Goal: Task Accomplishment & Management: Use online tool/utility

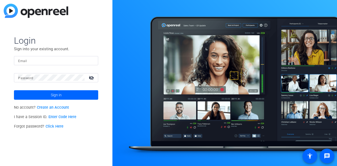
click at [30, 56] on div at bounding box center [56, 60] width 76 height 9
click at [29, 59] on input "Email" at bounding box center [56, 60] width 76 height 6
type input "sarah.rath19@gmail.com"
click at [27, 78] on mat-label "Password" at bounding box center [25, 78] width 15 height 4
click at [55, 116] on link "Enter Code Here" at bounding box center [62, 117] width 28 height 4
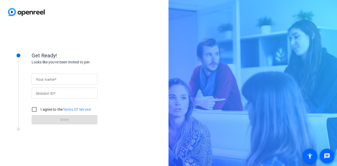
click at [63, 82] on input "Your name" at bounding box center [64, 79] width 57 height 6
type input "Sarah Rath"
click at [43, 94] on mat-label "Session ID" at bounding box center [45, 93] width 18 height 4
click at [43, 94] on input "Session ID" at bounding box center [64, 93] width 57 height 6
paste input "hBck"
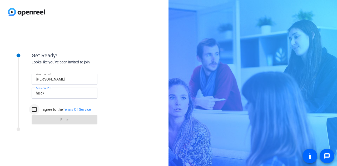
type input "hBck"
click at [34, 110] on input "I agree to the Terms Of Service" at bounding box center [34, 109] width 11 height 11
checkbox input "true"
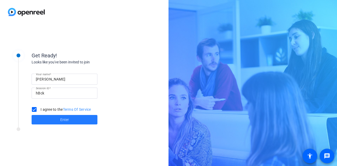
click at [55, 120] on span at bounding box center [65, 119] width 66 height 13
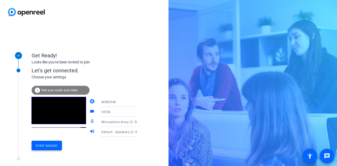
click at [36, 146] on span "Enter session" at bounding box center [47, 146] width 22 height 6
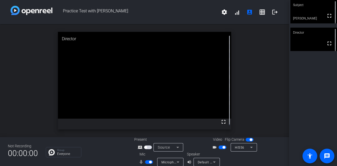
click at [322, 99] on div "Subject fullscreen Sarah Rath Director fullscreen" at bounding box center [313, 83] width 48 height 166
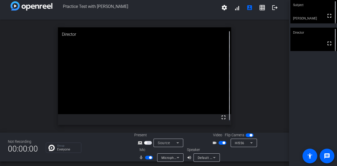
scroll to position [6, 0]
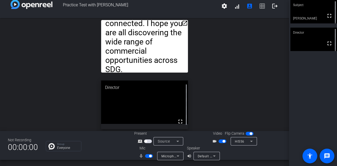
click at [184, 22] on mat-icon "open_in_new" at bounding box center [185, 23] width 6 height 6
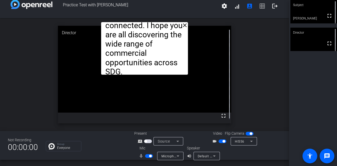
click at [214, 43] on video at bounding box center [144, 69] width 173 height 87
click at [183, 25] on mat-icon "close" at bounding box center [185, 25] width 6 height 6
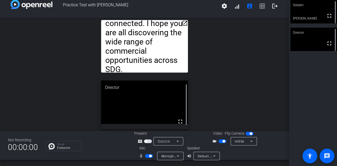
click at [182, 21] on mat-icon "open_in_new" at bounding box center [185, 23] width 6 height 6
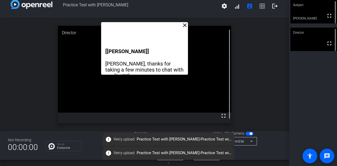
click at [269, 101] on div "close [TARA] Puneet, thanks for taking a few minutes to chat with me today. I w…" at bounding box center [144, 74] width 289 height 113
click at [92, 147] on div "Group Everyone" at bounding box center [86, 146] width 81 height 10
click at [161, 139] on span "error Retry upload Practice Test with Sarah-Practice Test with Sarah-Sarah Rath…" at bounding box center [169, 139] width 132 height 9
click at [230, 138] on span "error Retry upload Practice Test with Sarah-Practice Test with Sarah-Sarah Rath…" at bounding box center [169, 139] width 132 height 9
click at [114, 139] on span "Retry upload" at bounding box center [124, 140] width 21 height 6
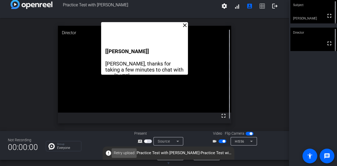
click at [131, 153] on span "Retry upload" at bounding box center [124, 153] width 21 height 6
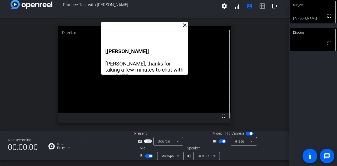
click at [184, 25] on mat-icon "close" at bounding box center [185, 25] width 6 height 6
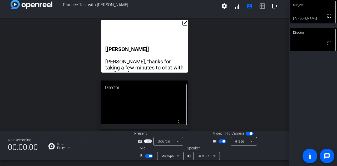
click at [243, 58] on div "open_in_new [TARA] Puneet, thanks for taking a few minutes to chat with me toda…" at bounding box center [144, 74] width 289 height 113
click at [73, 145] on p "Group" at bounding box center [67, 144] width 21 height 3
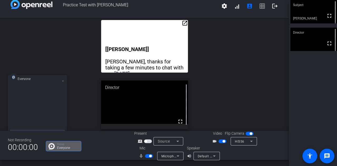
click at [63, 80] on icon at bounding box center [63, 81] width 2 height 2
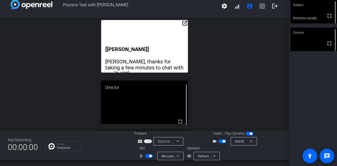
click at [81, 2] on span "Practice Test with Sarah" at bounding box center [134, 6] width 165 height 13
click at [179, 141] on icon at bounding box center [177, 141] width 6 height 6
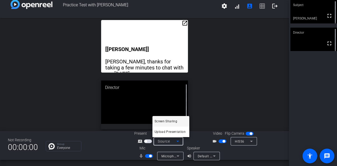
click at [174, 120] on span "Screen Sharing" at bounding box center [165, 121] width 23 height 6
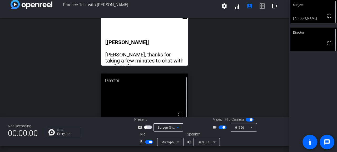
click at [148, 128] on span "button" at bounding box center [148, 128] width 8 height 4
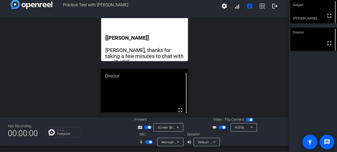
scroll to position [0, 0]
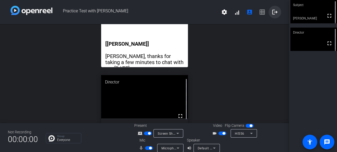
click at [272, 14] on mat-icon "logout" at bounding box center [275, 12] width 6 height 6
click at [259, 15] on span "settings signal_cellular_alt account_box grid_on logout" at bounding box center [249, 12] width 63 height 13
click at [246, 14] on mat-icon "account_box" at bounding box center [249, 12] width 6 height 6
click at [234, 16] on span at bounding box center [236, 12] width 13 height 13
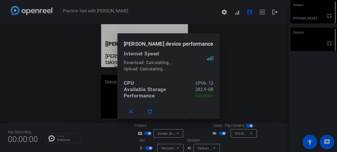
click at [217, 16] on div at bounding box center [168, 76] width 337 height 152
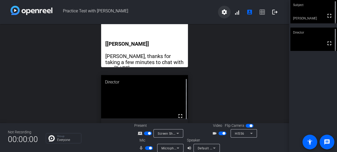
click at [225, 12] on span at bounding box center [224, 12] width 13 height 13
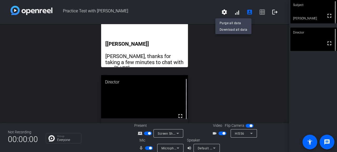
click at [60, 41] on div at bounding box center [168, 76] width 337 height 152
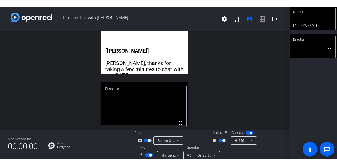
scroll to position [6, 0]
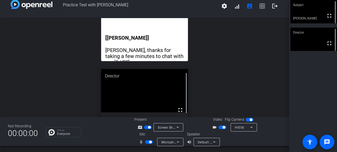
click at [259, 44] on div "open_in_new [TARA] Puneet, thanks for taking a few minutes to chat with me toda…" at bounding box center [144, 63] width 289 height 99
click at [148, 129] on span "button" at bounding box center [149, 127] width 3 height 3
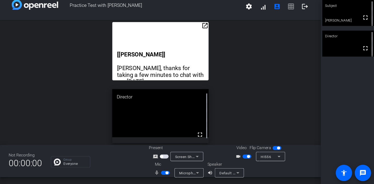
scroll to position [0, 0]
click at [236, 67] on div "open_in_new [TARA] Puneet, thanks for taking a few minutes to chat with me toda…" at bounding box center [144, 74] width 289 height 113
click at [243, 141] on div "HI556" at bounding box center [242, 141] width 15 height 7
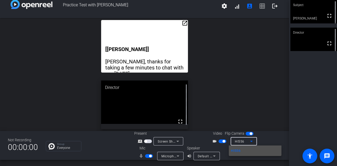
click at [246, 110] on div at bounding box center [168, 83] width 337 height 166
click at [57, 159] on div "Not Recording 00:00:00 Group Everyone Present screen_share_outline Screen Shari…" at bounding box center [144, 145] width 289 height 29
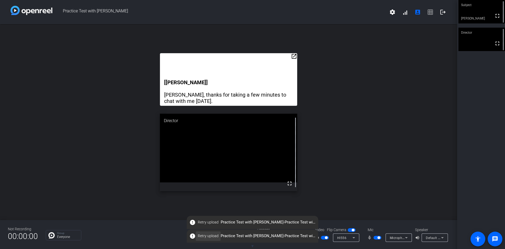
click at [198, 166] on span "Retry upload" at bounding box center [208, 236] width 21 height 6
drag, startPoint x: 436, startPoint y: 12, endPoint x: 433, endPoint y: 21, distance: 9.2
click at [337, 21] on div "Practice Test with Sarah settings signal_cellular_alt account_box grid_on logout" at bounding box center [228, 12] width 457 height 24
click at [337, 166] on div at bounding box center [399, 245] width 26 height 6
click at [337, 166] on mat-icon "message" at bounding box center [495, 239] width 6 height 6
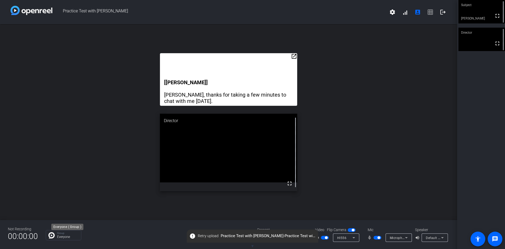
click at [59, 166] on p "Everyone" at bounding box center [67, 236] width 21 height 3
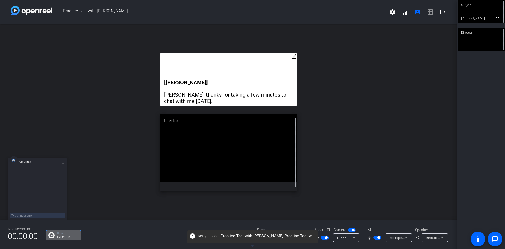
click at [64, 165] on mat-icon at bounding box center [63, 164] width 4 height 4
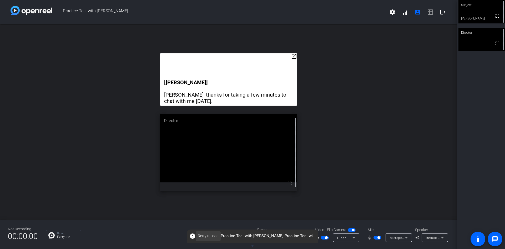
click at [209, 166] on span "Retry upload" at bounding box center [208, 236] width 21 height 6
click at [337, 10] on openreel-secondary-participant "Subject fullscreen Sarah Rath" at bounding box center [482, 11] width 47 height 23
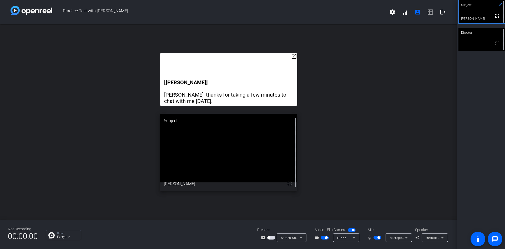
click at [337, 4] on div "Subject" at bounding box center [482, 5] width 47 height 10
click at [337, 19] on video at bounding box center [482, 11] width 47 height 23
click at [337, 2] on div "Subject" at bounding box center [482, 5] width 47 height 10
click at [337, 17] on mat-icon "fullscreen" at bounding box center [497, 16] width 6 height 6
click at [337, 3] on div at bounding box center [503, 12] width 3 height 24
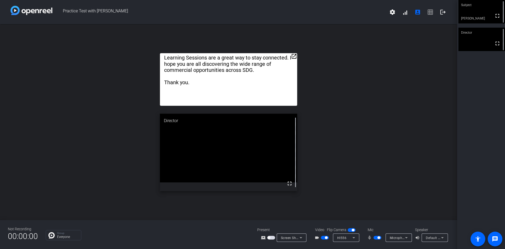
drag, startPoint x: 482, startPoint y: 10, endPoint x: 308, endPoint y: 148, distance: 221.8
click at [308, 148] on div "Practice Test with Sarah settings signal_cellular_alt account_box grid_on logou…" at bounding box center [252, 124] width 505 height 249
click at [337, 166] on div "Default - Speakers (2- Realtek(R) Audio)" at bounding box center [433, 237] width 15 height 7
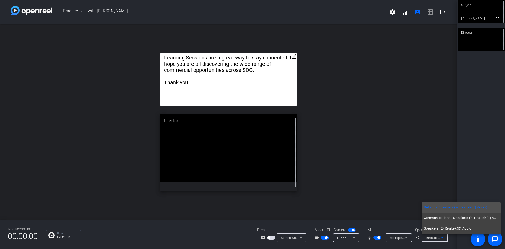
click at [337, 166] on div at bounding box center [252, 124] width 505 height 249
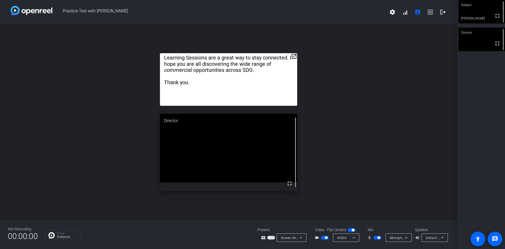
click at [41, 13] on img at bounding box center [32, 10] width 42 height 9
click at [294, 166] on span "Screen Sharing" at bounding box center [292, 237] width 23 height 4
click at [337, 148] on div at bounding box center [252, 124] width 505 height 249
click at [337, 66] on div "open_in_new [TARA] Puneet, thanks for taking a few minutes to chat with me toda…" at bounding box center [228, 122] width 457 height 196
click at [337, 13] on mat-icon "account_box" at bounding box center [418, 12] width 6 height 6
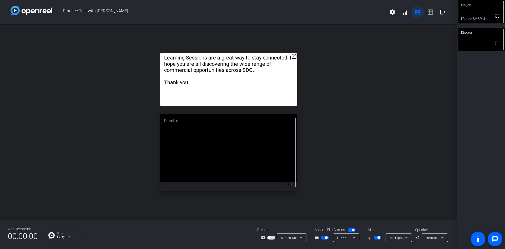
click at [337, 13] on mat-icon "account_box" at bounding box center [418, 12] width 6 height 6
click at [337, 12] on mat-icon "settings" at bounding box center [392, 12] width 6 height 6
click at [337, 15] on div at bounding box center [252, 124] width 505 height 249
click at [337, 4] on div "Practice Test with Sarah settings signal_cellular_alt account_box grid_on logout" at bounding box center [228, 12] width 457 height 24
click at [337, 12] on span at bounding box center [405, 12] width 13 height 13
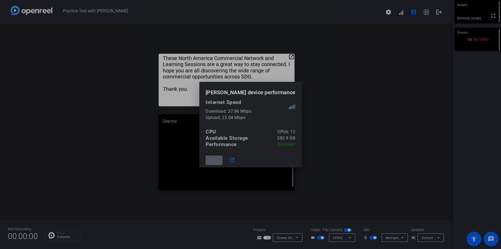
click at [305, 82] on div at bounding box center [250, 124] width 501 height 249
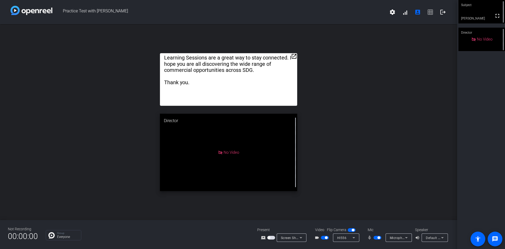
click at [337, 163] on div "open_in_new [TARA] Puneet, thanks for taking a few minutes to chat with me toda…" at bounding box center [228, 122] width 457 height 196
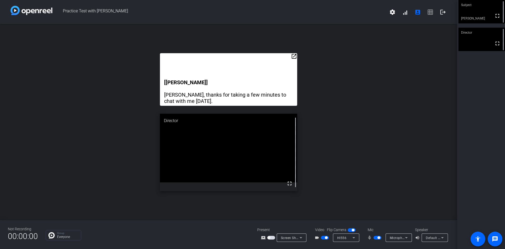
click at [337, 8] on div "Subject" at bounding box center [482, 5] width 47 height 10
click at [337, 4] on icon at bounding box center [500, 4] width 3 height 3
click at [337, 138] on div "open_in_new [TARA] Puneet, thanks for taking a few minutes to chat with me toda…" at bounding box center [228, 122] width 457 height 196
click at [337, 13] on span at bounding box center [405, 12] width 13 height 13
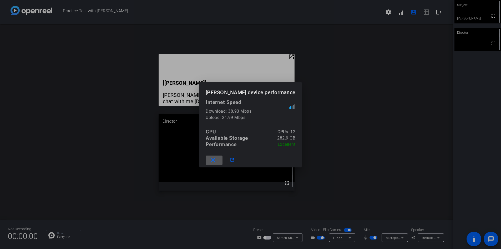
click at [223, 159] on span at bounding box center [214, 160] width 17 height 13
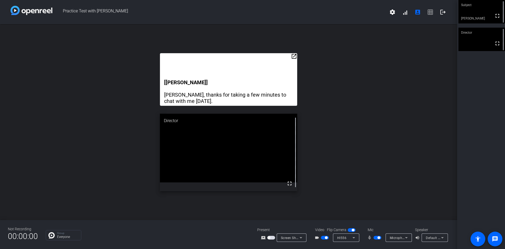
click at [337, 92] on div "open_in_new [TARA] Puneet, thanks for taking a few minutes to chat with me toda…" at bounding box center [228, 122] width 457 height 196
click at [337, 16] on span at bounding box center [392, 12] width 13 height 13
click at [54, 128] on div at bounding box center [252, 124] width 505 height 249
click at [337, 2] on div at bounding box center [503, 11] width 3 height 23
click at [337, 12] on span "settings signal_cellular_alt account_box grid_on logout" at bounding box center [417, 12] width 63 height 13
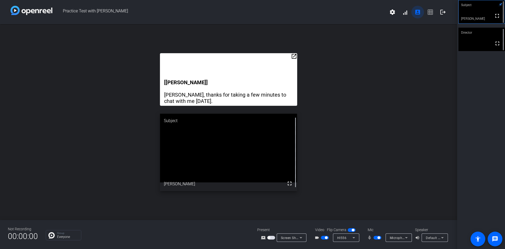
click at [337, 14] on mat-icon "account_box" at bounding box center [418, 12] width 6 height 6
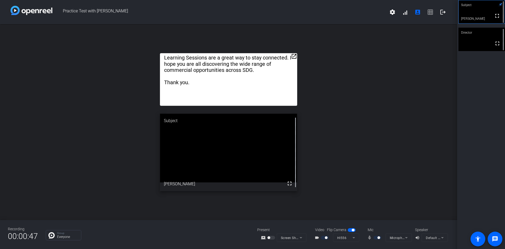
drag, startPoint x: 475, startPoint y: 13, endPoint x: 359, endPoint y: 131, distance: 164.8
click at [337, 131] on div "Practice Test with Sarah settings signal_cellular_alt account_box grid_on logou…" at bounding box center [252, 124] width 505 height 249
click at [2, 116] on div "open_in_new [TARA] Puneet, thanks for taking a few minutes to chat with me toda…" at bounding box center [228, 122] width 457 height 196
click at [15, 9] on img at bounding box center [32, 10] width 42 height 9
click at [27, 14] on img at bounding box center [32, 10] width 42 height 9
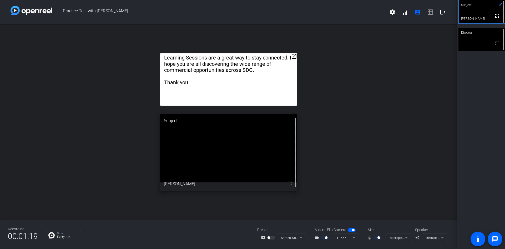
click at [13, 11] on img at bounding box center [32, 10] width 42 height 9
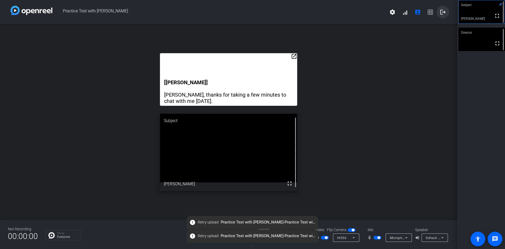
click at [337, 13] on span at bounding box center [443, 12] width 13 height 13
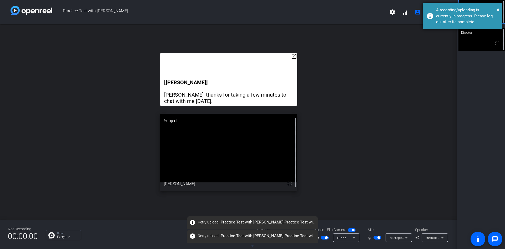
click at [337, 24] on div "× A recording/uploading is currently in progress. Please log out after its comp…" at bounding box center [462, 16] width 79 height 26
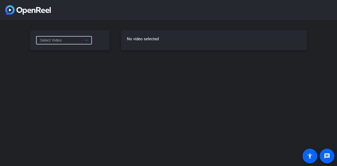
click at [84, 41] on icon at bounding box center [86, 40] width 6 height 6
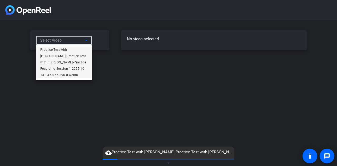
click at [75, 49] on span "Practice Test with [PERSON_NAME]-Practice Test with [PERSON_NAME]-Practice Reco…" at bounding box center [63, 63] width 47 height 32
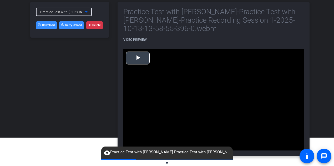
scroll to position [29, 0]
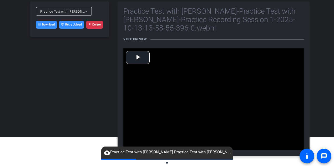
click at [75, 20] on div at bounding box center [64, 19] width 56 height 6
click at [90, 70] on div "Practice Test with Sarah-Practice Test with Sarah-Sarah Rath-Practice Recording…" at bounding box center [69, 78] width 79 height 154
click at [168, 165] on span "▼" at bounding box center [167, 163] width 4 height 5
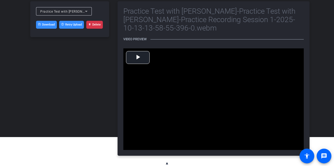
click at [168, 161] on span "▲" at bounding box center [167, 163] width 4 height 5
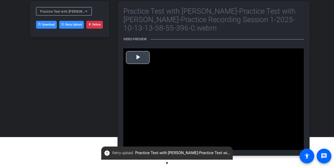
click at [138, 57] on span "Video Player" at bounding box center [138, 57] width 0 height 0
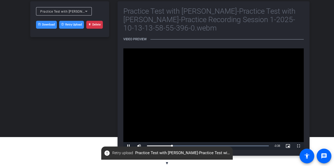
click at [152, 98] on video "Video Player" at bounding box center [213, 99] width 180 height 102
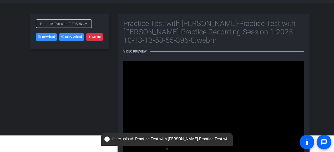
scroll to position [26, 0]
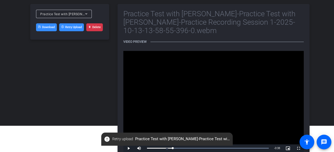
click at [79, 27] on button "Retry Upload" at bounding box center [71, 27] width 25 height 8
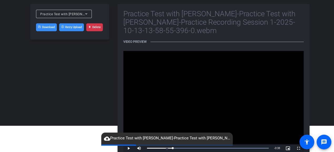
click at [113, 138] on span "cloud_upload Practice Test with Sarah-Practice Test with Sarah-Sarah Rath-Pract…" at bounding box center [167, 138] width 132 height 6
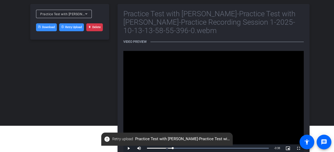
click at [108, 142] on span "error Retry upload Practice Test with Sarah-Practice Test with Sarah-Sarah Rath…" at bounding box center [167, 139] width 132 height 9
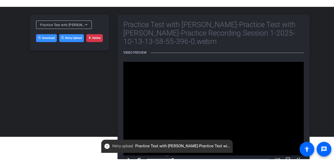
scroll to position [16, 0]
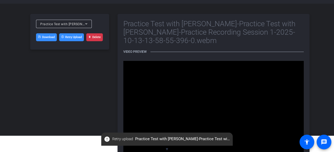
click at [61, 18] on div "Practice Test with Sarah-Practice Test with Sarah-Sarah Rath-Practice Recording…" at bounding box center [69, 32] width 79 height 36
click at [58, 23] on span "Practice Test with Sarah-Practice Test with Sarah-Sarah Rath-Practice Recording…" at bounding box center [144, 24] width 208 height 4
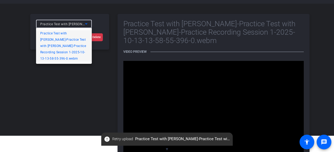
click at [116, 11] on div at bounding box center [167, 76] width 334 height 152
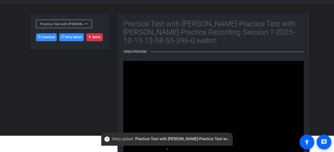
click at [80, 38] on button "Retry Upload" at bounding box center [71, 37] width 25 height 8
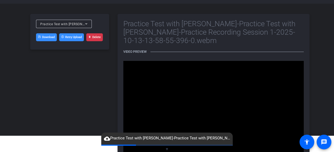
click at [62, 34] on div at bounding box center [64, 31] width 56 height 6
click at [134, 136] on span "cloud_upload Practice Test with Sarah-Practice Test with Sarah-Sarah Rath-Pract…" at bounding box center [167, 138] width 132 height 6
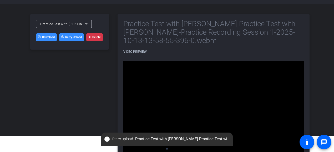
click at [50, 38] on link "Download" at bounding box center [46, 37] width 21 height 8
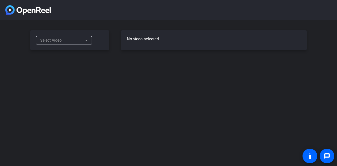
click at [85, 38] on icon at bounding box center [86, 40] width 6 height 6
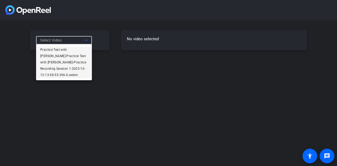
click at [79, 56] on span "Practice Test with [PERSON_NAME]-Practice Test with [PERSON_NAME]-Practice Reco…" at bounding box center [63, 63] width 47 height 32
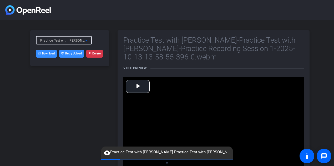
scroll to position [29, 0]
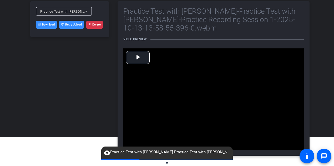
drag, startPoint x: 63, startPoint y: 23, endPoint x: 47, endPoint y: 83, distance: 61.8
click at [47, 83] on div "Practice Test with [PERSON_NAME]-Practice Test with [PERSON_NAME]-Practice Reco…" at bounding box center [69, 78] width 79 height 154
click at [149, 150] on span "cloud_upload Practice Test with [PERSON_NAME]-Practice Test with [PERSON_NAME]-…" at bounding box center [167, 152] width 132 height 6
click at [107, 154] on mat-icon "cloud_upload" at bounding box center [107, 152] width 6 height 6
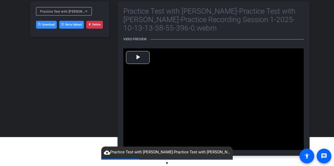
click at [159, 160] on div "Practice Test with Sarah-Practice Test with Sarah-Sarah Rath-Practice Recording…" at bounding box center [167, 78] width 334 height 175
click at [165, 137] on openreel-root "Practice Test with Sarah-Practice Test with Sarah-Sarah Rath-Practice Recording…" at bounding box center [167, 54] width 334 height 166
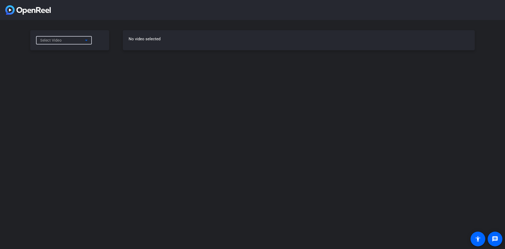
click at [85, 42] on icon at bounding box center [86, 40] width 6 height 6
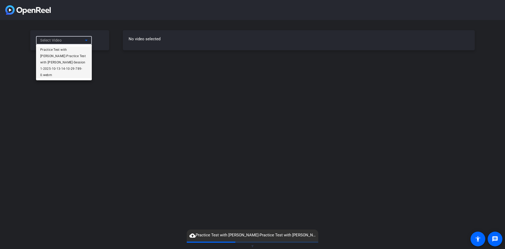
click at [81, 58] on span "Practice Test with [PERSON_NAME]-Practice Test with [PERSON_NAME]-Session 1-202…" at bounding box center [63, 63] width 47 height 32
